Goal: Find specific page/section: Find specific page/section

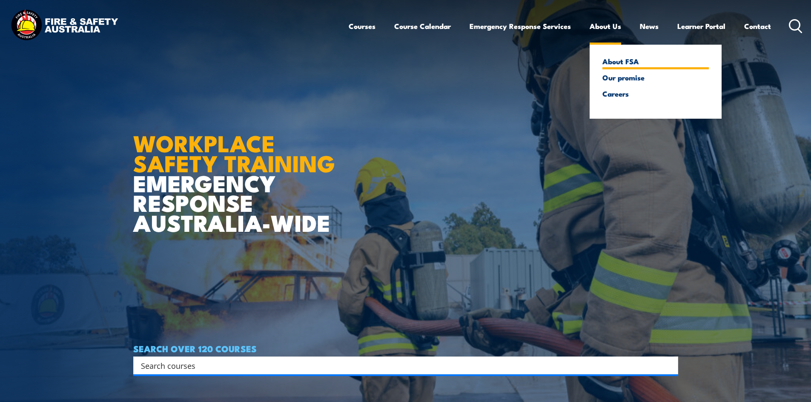
click at [616, 60] on link "About FSA" at bounding box center [655, 61] width 106 height 8
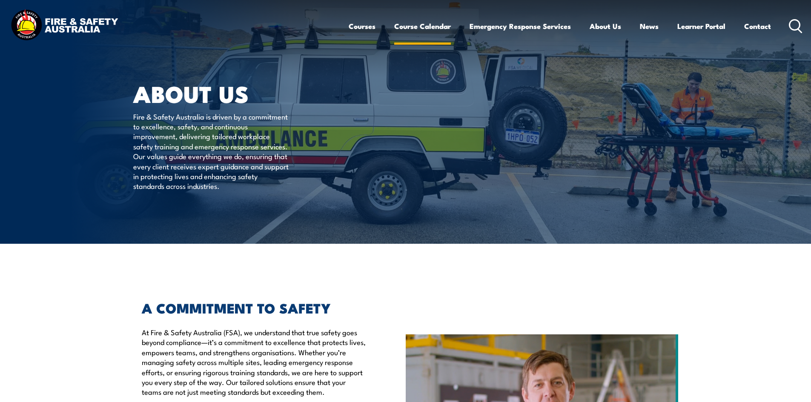
click at [414, 33] on link "Course Calendar" at bounding box center [422, 26] width 57 height 23
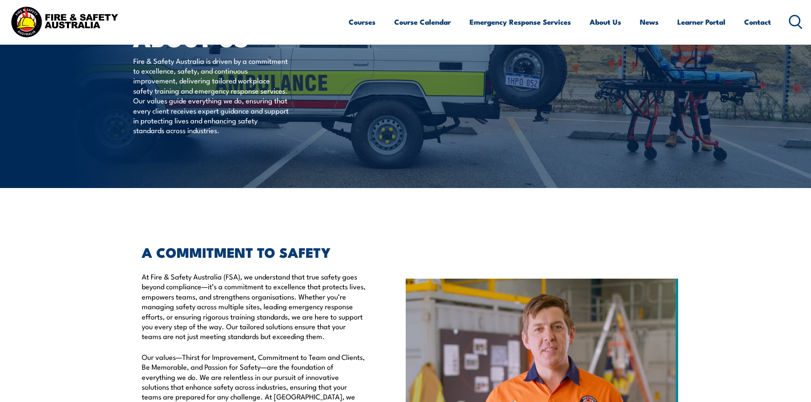
scroll to position [43, 0]
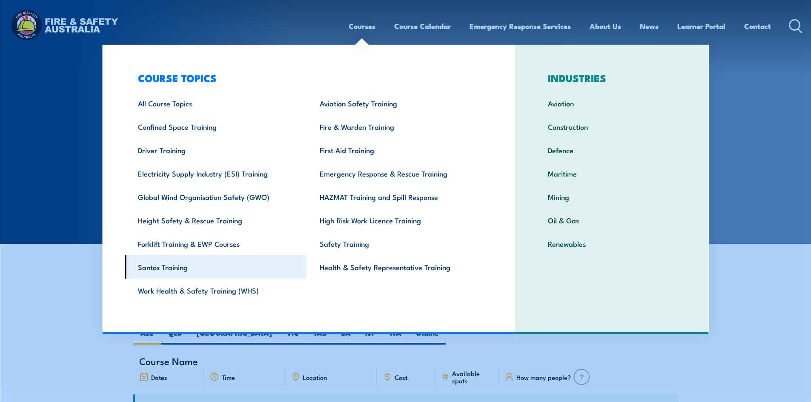
click at [167, 269] on link "Santos Training" at bounding box center [216, 266] width 182 height 23
